Goal: Book appointment/travel/reservation

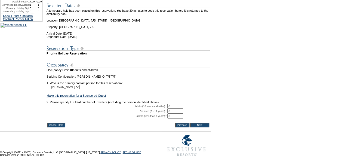
scroll to position [79, 0]
click at [175, 104] on input "0" at bounding box center [175, 106] width 16 height 5
type input "2"
click at [201, 123] on input "Next" at bounding box center [199, 125] width 19 height 4
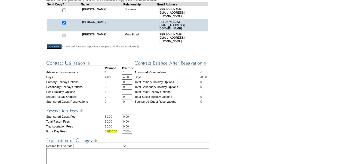
scroll to position [202, 0]
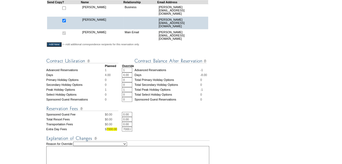
drag, startPoint x: 125, startPoint y: 89, endPoint x: 121, endPoint y: 90, distance: 4.7
click at [121, 90] on tr "Peak Holiday Options 1 1 * * Total Peak Holiday Options -1" at bounding box center [128, 89] width 164 height 5
type input "0"
click at [255, 96] on form "29:54 Your temporary hold expires in: 29 minutes Cancel Hold Return to Temporar…" at bounding box center [171, 26] width 342 height 457
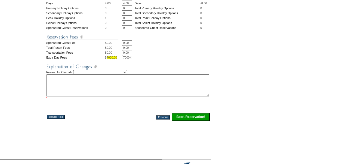
scroll to position [275, 0]
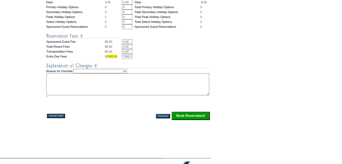
click at [127, 73] on select "Creating Continuous Stay Days Rebooked After Cancellation Editing Occupant Expe…" at bounding box center [100, 71] width 54 height 4
select select "1044"
click at [79, 70] on select "Creating Continuous Stay Days Rebooked After Cancellation Editing Occupant Expe…" at bounding box center [100, 71] width 54 height 4
click at [131, 85] on textarea at bounding box center [127, 84] width 163 height 22
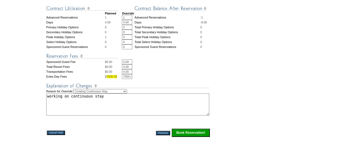
scroll to position [257, 0]
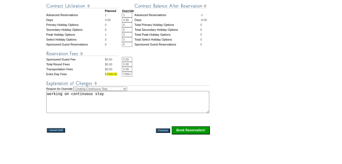
type textarea "working on continuous stay"
click at [200, 130] on input "Book Reservation!" at bounding box center [191, 130] width 38 height 8
